Goal: Task Accomplishment & Management: Complete application form

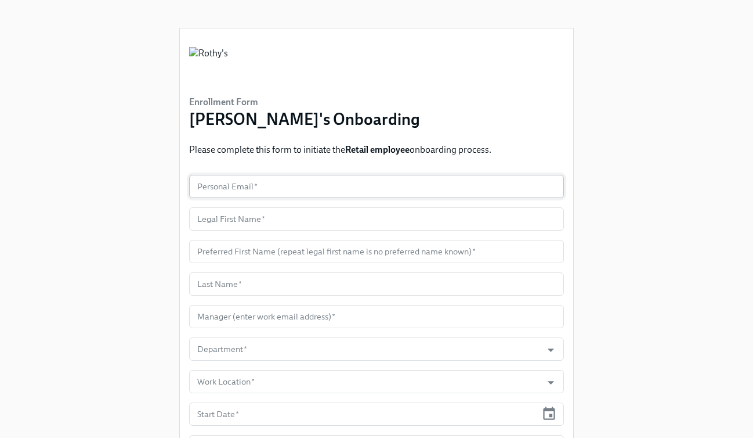
click at [299, 191] on input "text" at bounding box center [376, 186] width 375 height 23
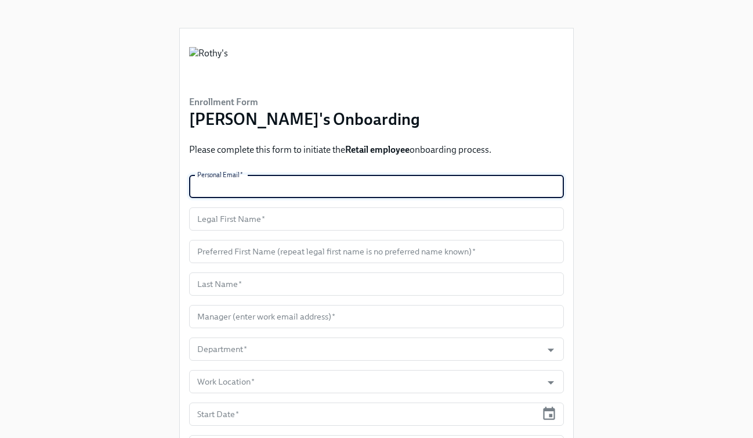
paste input "[PERSON_NAME][EMAIL_ADDRESS][PERSON_NAME][DOMAIN_NAME]"
type input "[PERSON_NAME][EMAIL_ADDRESS][PERSON_NAME][DOMAIN_NAME]"
click at [266, 216] on input "text" at bounding box center [376, 218] width 375 height 23
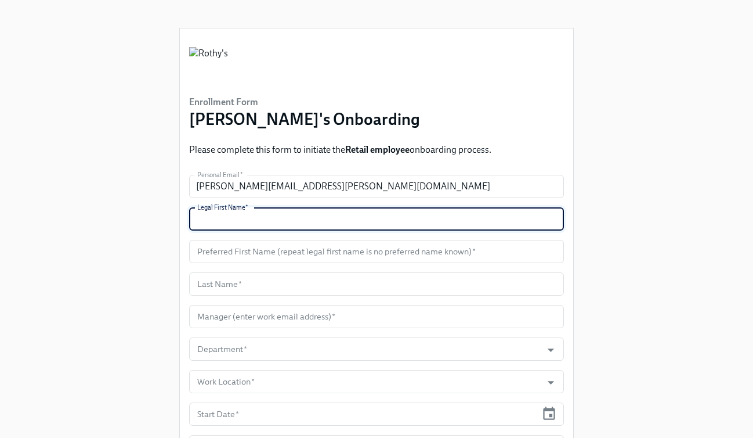
paste input "[PERSON_NAME]"
type input "[PERSON_NAME]"
click at [268, 258] on input "text" at bounding box center [376, 251] width 375 height 23
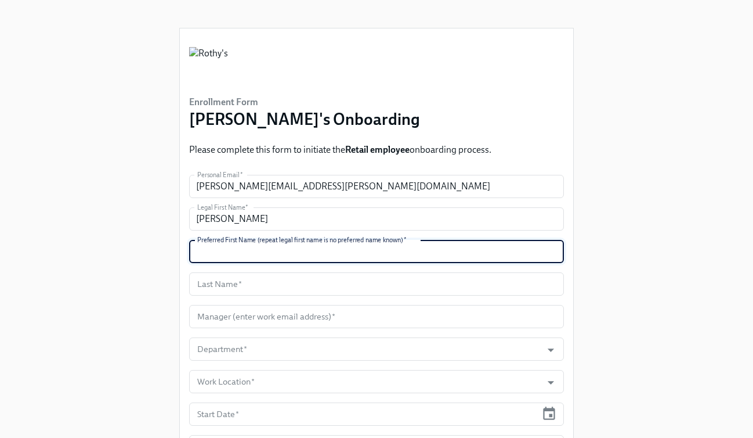
paste input "[PERSON_NAME]"
type input "[PERSON_NAME]"
click at [229, 284] on input "text" at bounding box center [376, 283] width 375 height 23
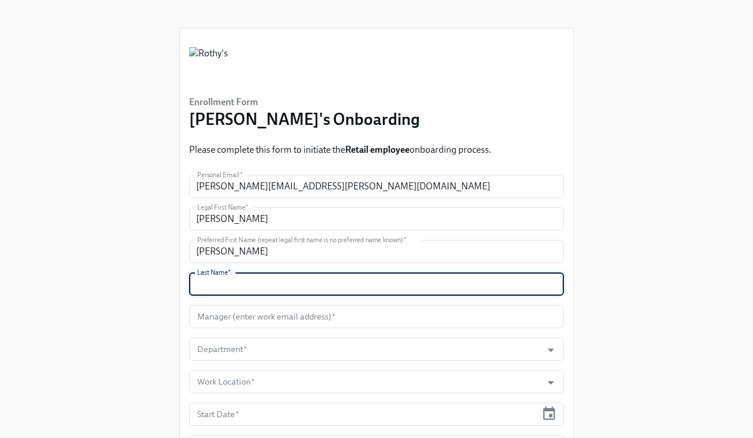
paste input "[PERSON_NAME]"
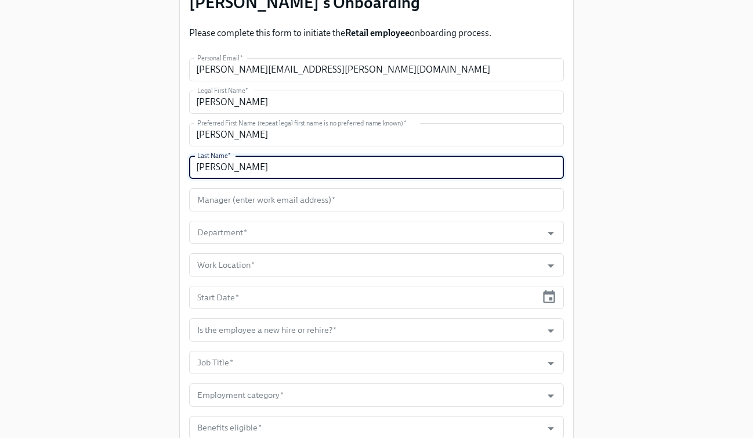
scroll to position [122, 0]
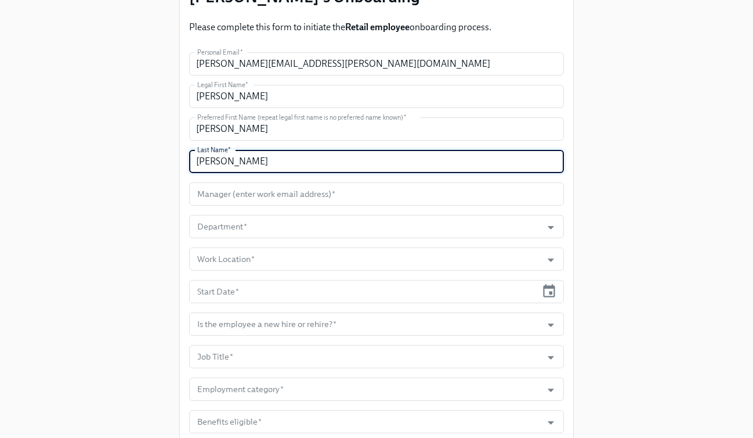
type input "[PERSON_NAME]"
click at [346, 193] on input "text" at bounding box center [376, 193] width 375 height 23
paste input "[PERSON_NAME][EMAIL_ADDRESS][DOMAIN_NAME]"
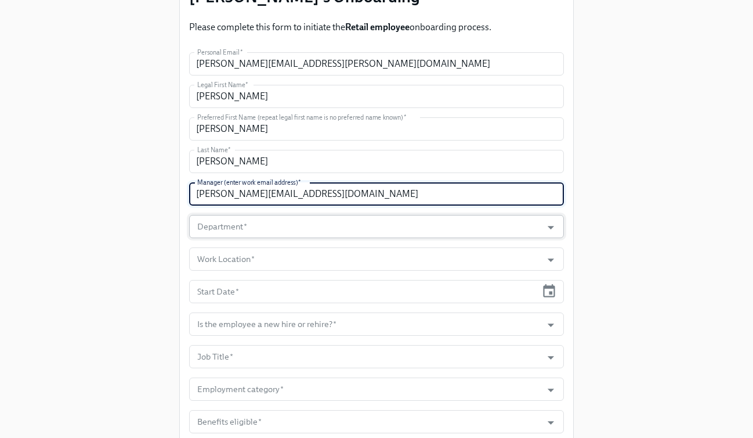
type input "[PERSON_NAME][EMAIL_ADDRESS][DOMAIN_NAME]"
click at [338, 219] on input "Department   *" at bounding box center [365, 226] width 341 height 23
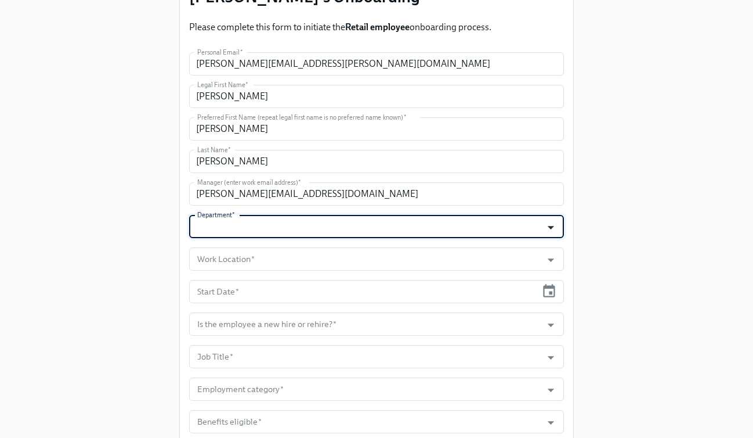
click at [550, 228] on icon "Open" at bounding box center [551, 227] width 6 height 3
type input "100600 - [GEOGRAPHIC_DATA] - [GEOGRAPHIC_DATA]"
click at [487, 254] on input "Work Location   *" at bounding box center [365, 258] width 341 height 23
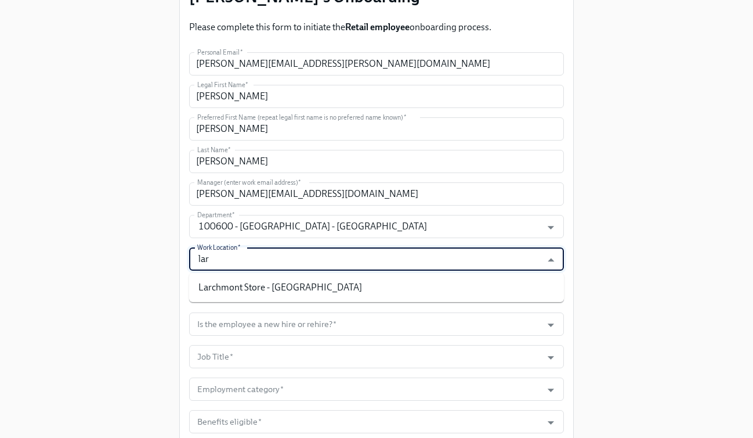
click at [427, 279] on li "Larchmont Store - [GEOGRAPHIC_DATA]" at bounding box center [376, 287] width 375 height 20
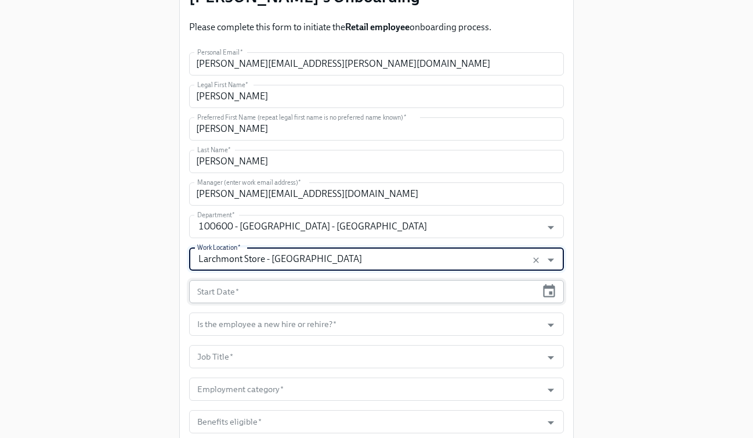
type input "Larchmont Store - [GEOGRAPHIC_DATA]"
click at [406, 294] on input "text" at bounding box center [363, 291] width 348 height 23
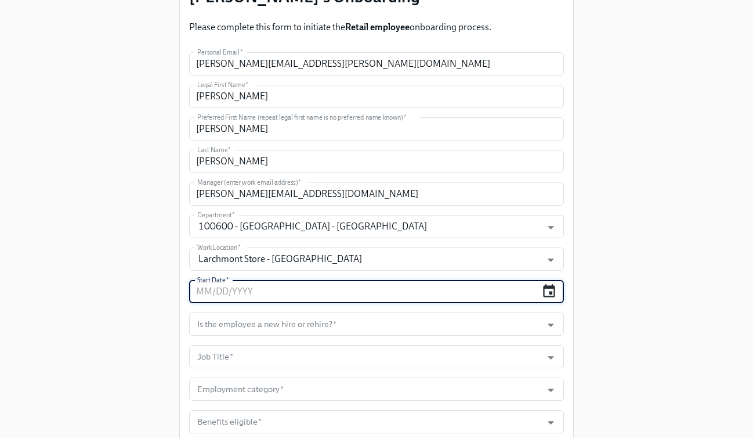
click at [551, 290] on icon "button" at bounding box center [550, 291] width 16 height 16
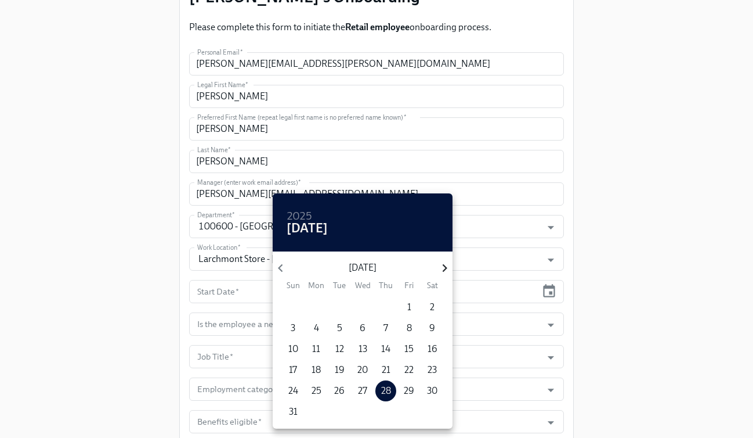
click at [439, 273] on icon "button" at bounding box center [445, 268] width 16 height 16
click at [341, 308] on p "2" at bounding box center [339, 307] width 5 height 13
type input "[DATE]"
click at [623, 269] on div at bounding box center [376, 219] width 753 height 438
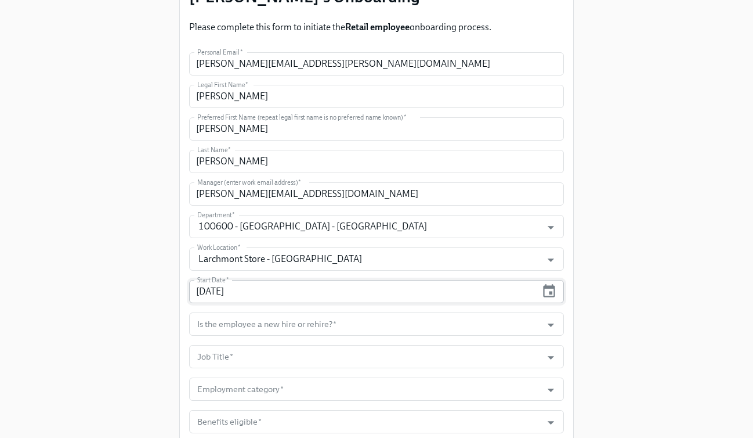
scroll to position [197, 0]
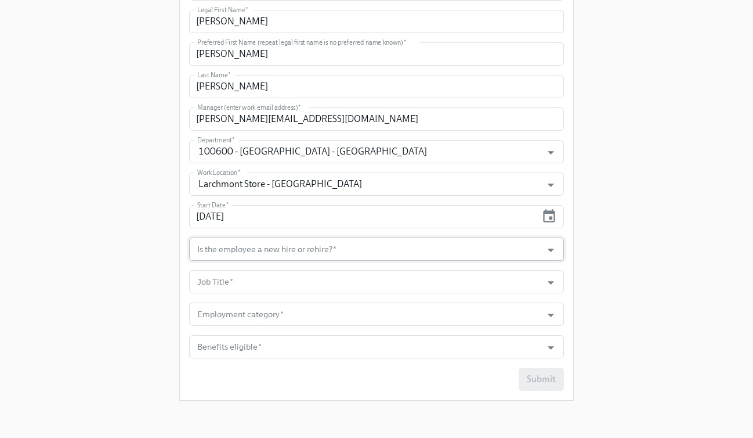
click at [392, 241] on input "Is the employee a new hire or rehire?   *" at bounding box center [365, 248] width 341 height 23
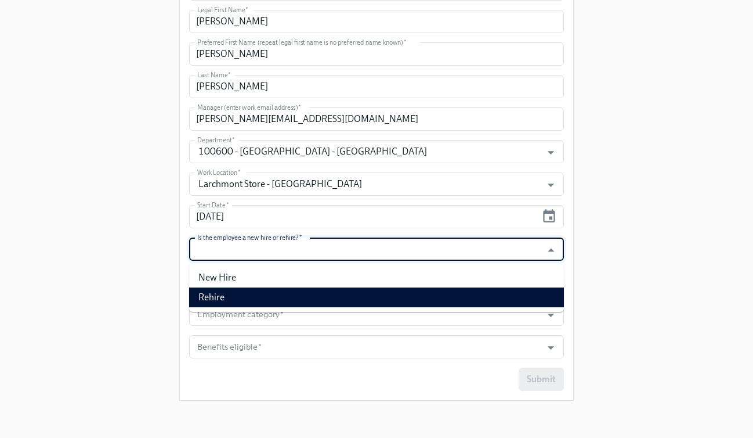
click at [367, 297] on li "Rehire" at bounding box center [376, 297] width 375 height 20
type input "Rehire"
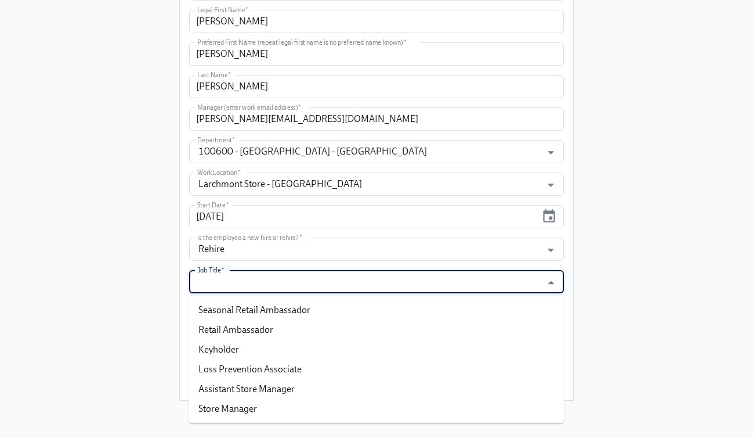
click at [360, 291] on input "Job Title   *" at bounding box center [365, 281] width 341 height 23
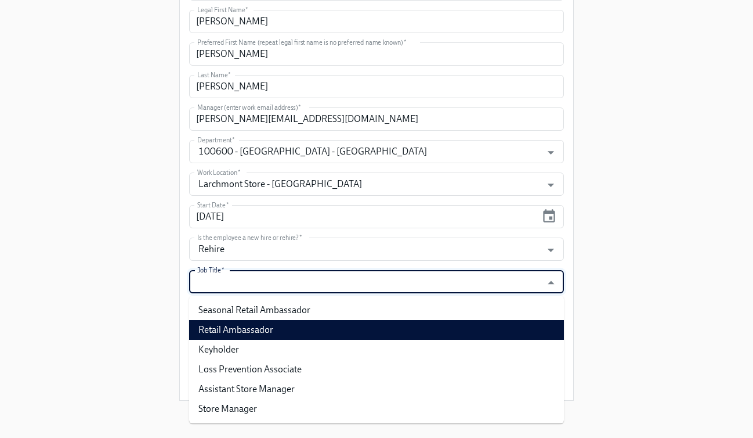
click at [345, 335] on li "Retail Ambassador" at bounding box center [376, 330] width 375 height 20
type input "Retail Ambassador"
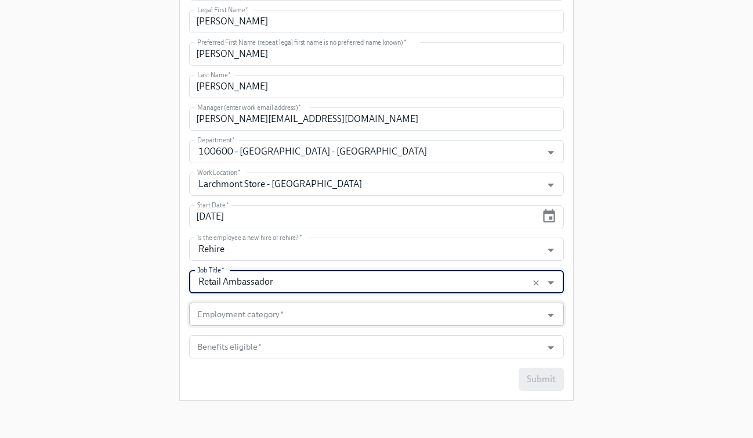
click at [349, 316] on input "Employment category   *" at bounding box center [365, 313] width 341 height 23
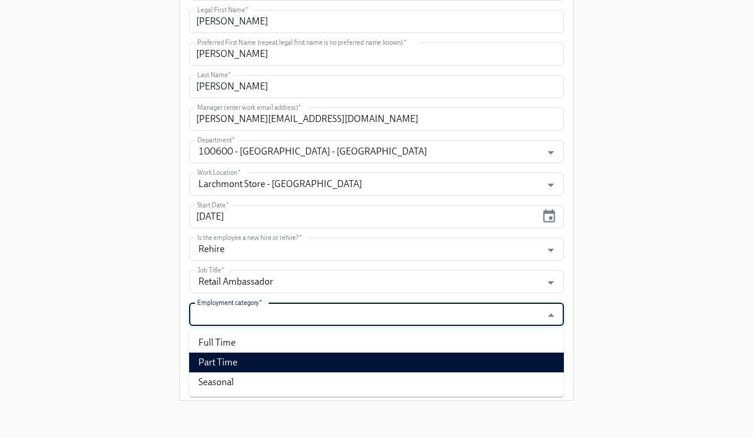
click at [340, 359] on li "Part Time" at bounding box center [376, 362] width 375 height 20
type input "Part Time"
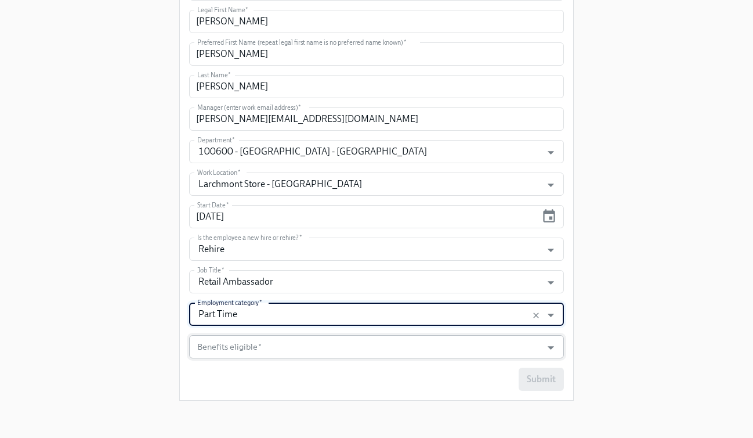
click at [340, 351] on input "Benefits eligible   *" at bounding box center [365, 346] width 341 height 23
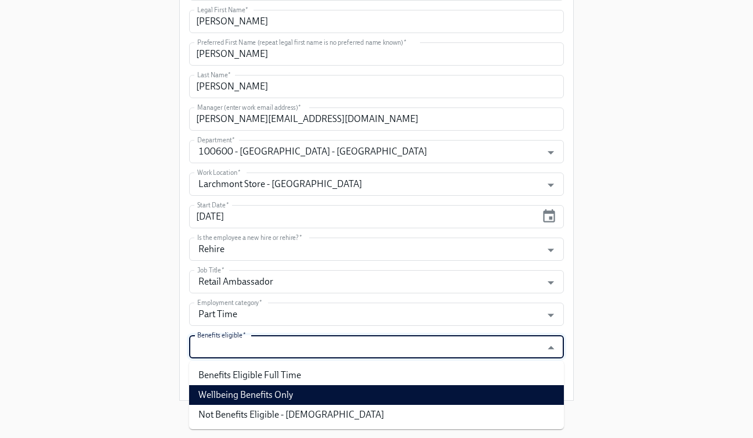
click at [330, 397] on li "Wellbeing Benefits Only" at bounding box center [376, 395] width 375 height 20
type input "Wellbeing Benefits Only"
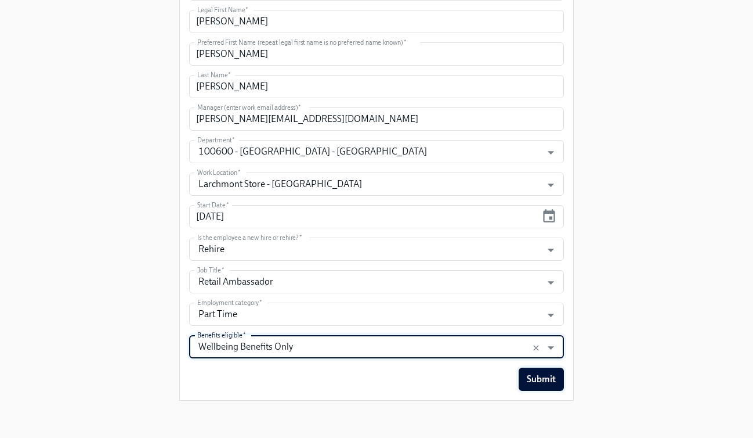
click at [546, 388] on button "Submit" at bounding box center [541, 378] width 45 height 23
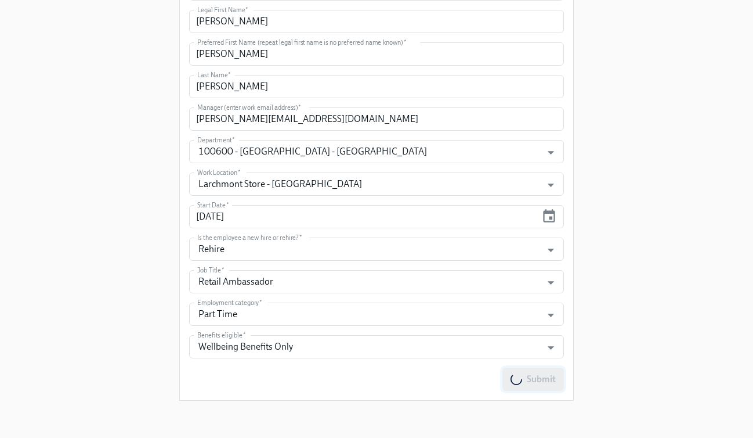
scroll to position [0, 0]
